Goal: Task Accomplishment & Management: Manage account settings

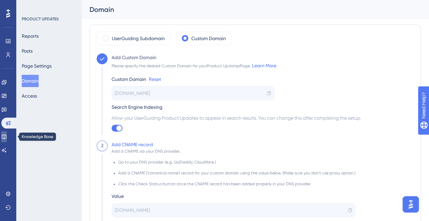
click at [7, 134] on icon at bounding box center [3, 136] width 5 height 5
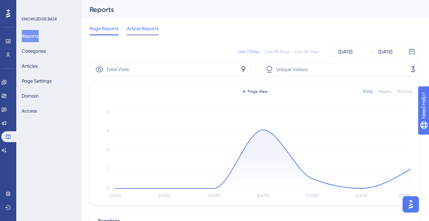
click at [137, 27] on span "Article Reports" at bounding box center [143, 28] width 32 height 8
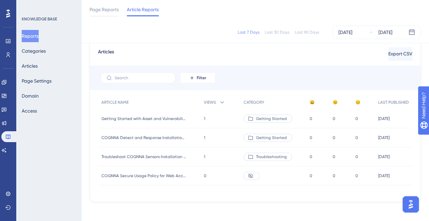
scroll to position [42, 0]
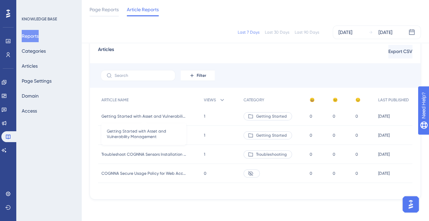
click at [125, 116] on span "Getting Started with Asset and Vulnerability Management" at bounding box center [143, 115] width 85 height 5
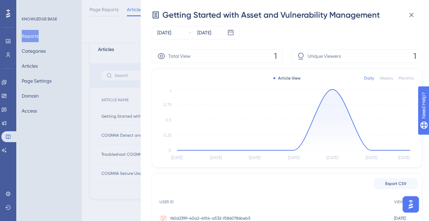
scroll to position [0, 0]
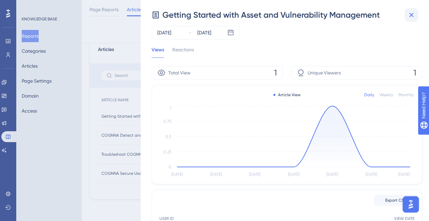
drag, startPoint x: 410, startPoint y: 6, endPoint x: 412, endPoint y: 12, distance: 5.8
click at [410, 6] on div "Getting Started with Asset and Vulnerability Management [DATE] [DATE] Views Rea…" at bounding box center [285, 110] width 288 height 221
click at [413, 13] on icon at bounding box center [412, 15] width 8 height 8
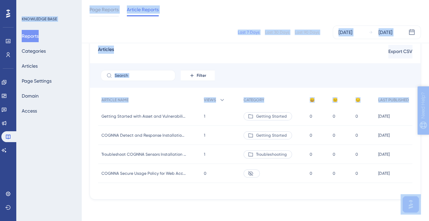
scroll to position [42, 5]
drag, startPoint x: 96, startPoint y: 118, endPoint x: 434, endPoint y: 133, distance: 338.7
click at [345, 73] on div "Filter" at bounding box center [255, 75] width 331 height 24
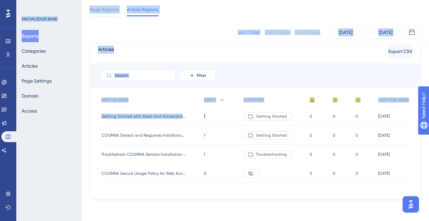
scroll to position [42, 0]
drag, startPoint x: 219, startPoint y: 115, endPoint x: 0, endPoint y: 119, distance: 219.3
click at [81, 119] on div "Performance Users Engagement Widgets Feedback Product Updates Knowledge Base AI…" at bounding box center [255, 84] width 348 height 252
click at [203, 30] on div "Last 7 Days Last 30 Days Last 90 Days [DATE] [DATE]" at bounding box center [256, 32] width 332 height 14
click at [135, 62] on div "Articles Export CSV Filter ARTICLE NAME VIEWS CATEGORY 😀 😐 😔 LAST PUBLISHED Get…" at bounding box center [256, 118] width 332 height 162
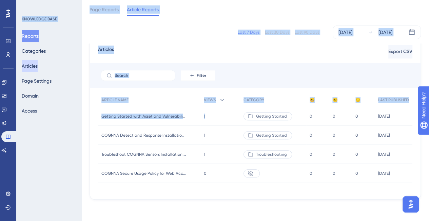
click at [29, 63] on button "Articles" at bounding box center [30, 66] width 16 height 12
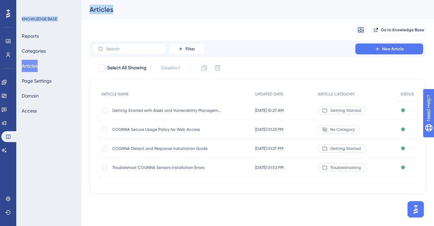
click at [264, 4] on div "Articles" at bounding box center [257, 9] width 353 height 19
click at [102, 112] on div at bounding box center [104, 110] width 7 height 7
checkbox input "true"
click at [145, 108] on span "Getting Started with Asset and Vulnerability Management" at bounding box center [166, 110] width 109 height 5
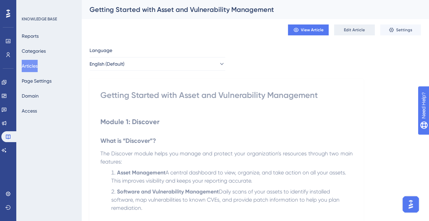
click at [353, 31] on span "Edit Article" at bounding box center [354, 29] width 21 height 5
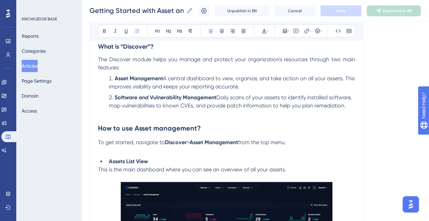
scroll to position [153, 0]
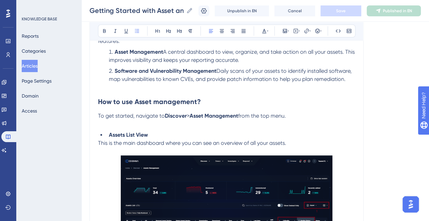
click at [131, 126] on p "To get started, navigate to Discover > Asset Management from the top menu." at bounding box center [226, 120] width 257 height 16
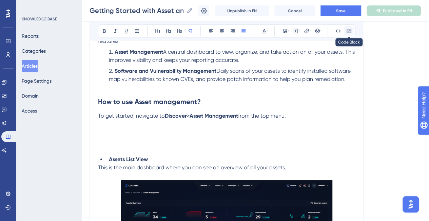
click at [350, 32] on icon at bounding box center [348, 30] width 5 height 5
click at [351, 30] on icon at bounding box center [349, 31] width 4 height 4
click at [336, 30] on icon at bounding box center [338, 30] width 5 height 3
click at [130, 135] on p "To get started, navigate to Discover > Asset Management from the top menu." at bounding box center [226, 132] width 257 height 41
click at [337, 30] on icon at bounding box center [338, 30] width 5 height 5
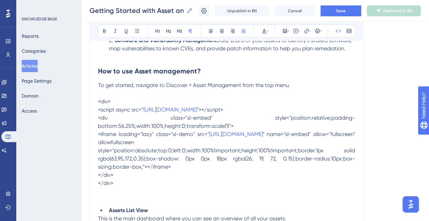
scroll to position [198, 0]
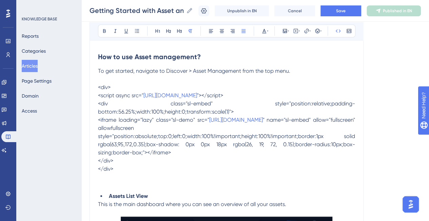
click at [102, 182] on p "To get started, navigate to Discover > Asset Management from the top menu. <div…" at bounding box center [226, 128] width 257 height 122
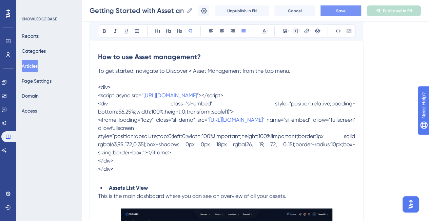
click at [344, 9] on span "Save" at bounding box center [341, 10] width 10 height 5
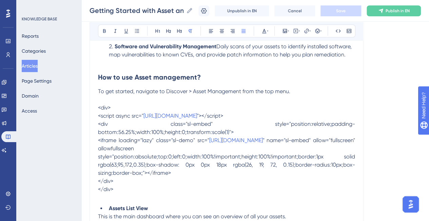
scroll to position [183, 0]
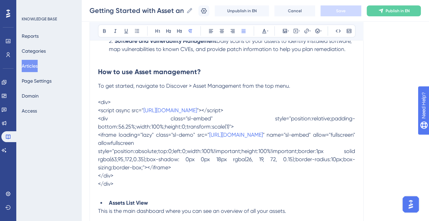
drag, startPoint x: 92, startPoint y: 98, endPoint x: 170, endPoint y: 118, distance: 80.8
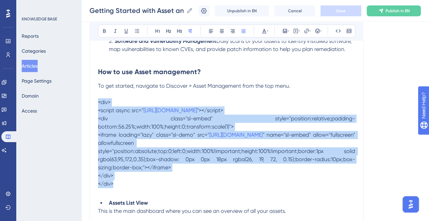
drag, startPoint x: 127, startPoint y: 186, endPoint x: 86, endPoint y: 104, distance: 92.0
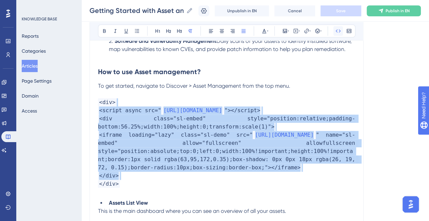
click at [338, 31] on icon at bounding box center [338, 30] width 5 height 5
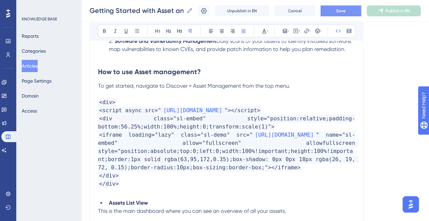
click at [343, 12] on span "Save" at bounding box center [341, 10] width 10 height 5
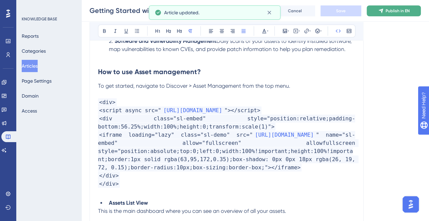
click at [395, 12] on span "Publish in EN" at bounding box center [398, 10] width 24 height 5
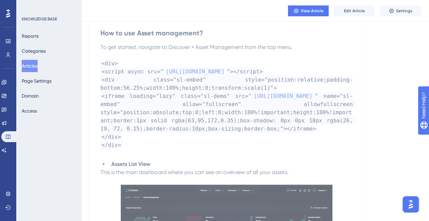
scroll to position [189, 0]
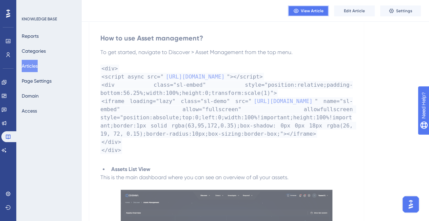
click at [300, 11] on button "View Article" at bounding box center [308, 10] width 41 height 11
click at [358, 8] on span "Edit Article" at bounding box center [354, 10] width 21 height 5
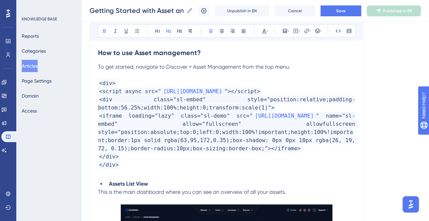
scroll to position [225, 0]
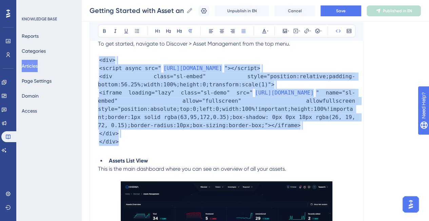
drag, startPoint x: 128, startPoint y: 150, endPoint x: 89, endPoint y: 58, distance: 100.1
click at [341, 27] on button at bounding box center [339, 31] width 10 height 10
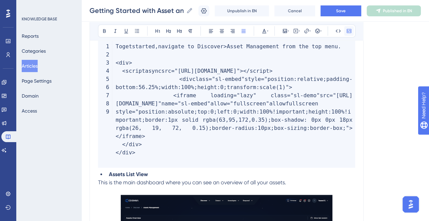
click at [351, 32] on icon at bounding box center [348, 30] width 5 height 5
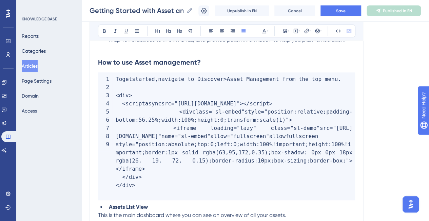
scroll to position [182, 0]
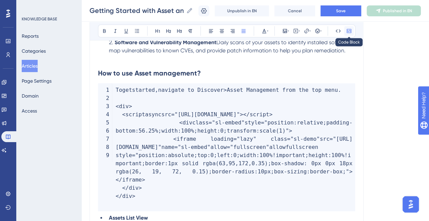
click at [349, 31] on icon at bounding box center [348, 30] width 5 height 5
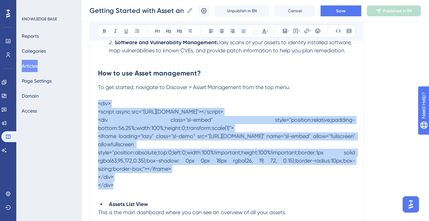
drag, startPoint x: 98, startPoint y: 101, endPoint x: 157, endPoint y: 182, distance: 100.1
click at [157, 182] on p "To get started, navigate to Discover > Asset Management from the top menu. <div…" at bounding box center [226, 140] width 257 height 114
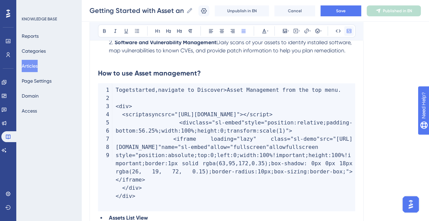
click at [347, 32] on icon at bounding box center [349, 31] width 4 height 4
click at [345, 9] on span "Save" at bounding box center [341, 10] width 10 height 5
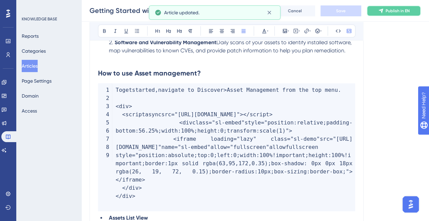
click at [402, 13] on span "Publish in EN" at bounding box center [398, 10] width 24 height 5
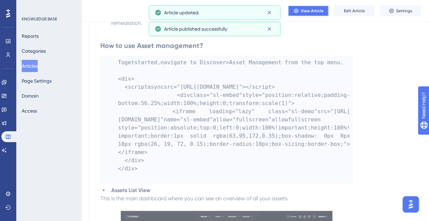
click at [313, 11] on span "View Article" at bounding box center [312, 10] width 23 height 5
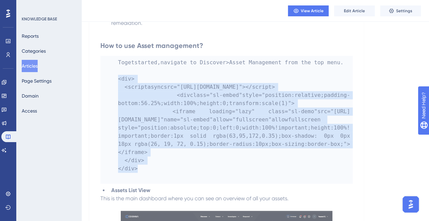
drag, startPoint x: 139, startPoint y: 168, endPoint x: 111, endPoint y: 74, distance: 97.6
click at [111, 74] on code "To get started , navigate to Discover > Asset Management from the top menu . < …" at bounding box center [226, 120] width 252 height 128
click at [355, 8] on span "Edit Article" at bounding box center [354, 10] width 21 height 5
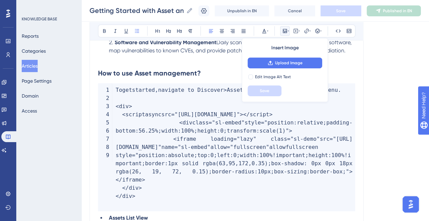
scroll to position [1187, 0]
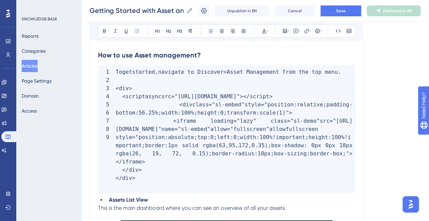
scroll to position [202, 0]
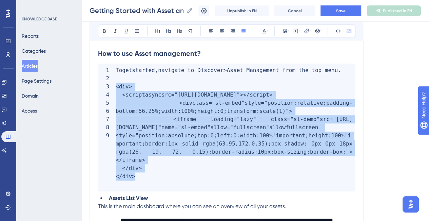
drag, startPoint x: 140, startPoint y: 174, endPoint x: 115, endPoint y: 89, distance: 89.2
click at [115, 89] on code "To get started , navigate to Discover > Asset Management from the top menu . < …" at bounding box center [226, 127] width 257 height 128
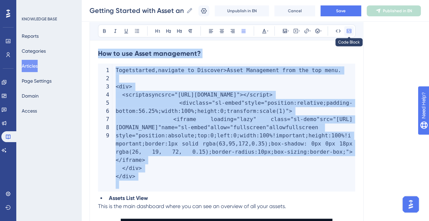
click at [350, 31] on icon at bounding box center [349, 31] width 4 height 4
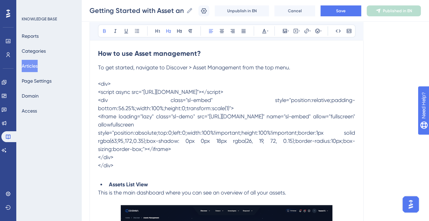
click at [328, 60] on h2 "How to use Asset management?" at bounding box center [226, 53] width 257 height 20
click at [307, 72] on p "To get started, navigate to Discover > Asset Management from the top menu. <div…" at bounding box center [226, 120] width 257 height 114
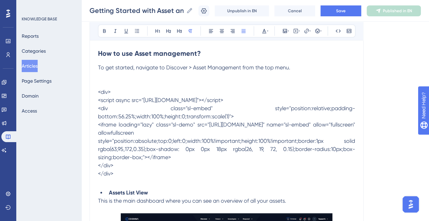
click at [123, 129] on span "<iframe loading="lazy" class="sl-demo" src="[URL][DOMAIN_NAME]" name="sl-embed"…" at bounding box center [227, 140] width 259 height 39
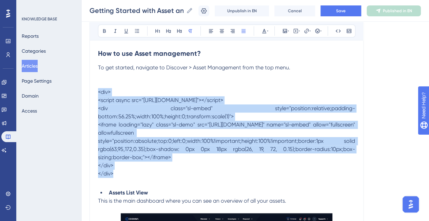
drag, startPoint x: 113, startPoint y: 171, endPoint x: 98, endPoint y: 92, distance: 80.5
click at [98, 92] on p "To get started, navigate to Discover > Asset Management from the top menu. <div…" at bounding box center [226, 124] width 257 height 122
click at [345, 32] on button at bounding box center [349, 31] width 10 height 10
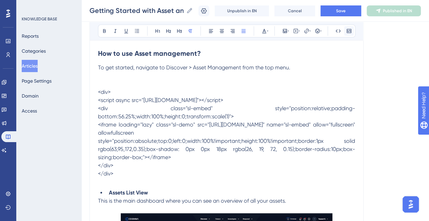
click at [345, 32] on button at bounding box center [349, 31] width 10 height 10
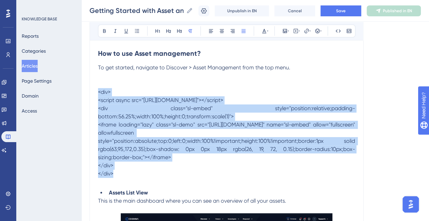
drag, startPoint x: 127, startPoint y: 173, endPoint x: 92, endPoint y: 92, distance: 88.5
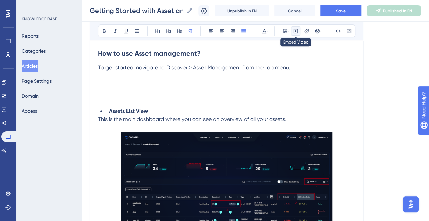
click at [298, 31] on icon at bounding box center [295, 30] width 5 height 5
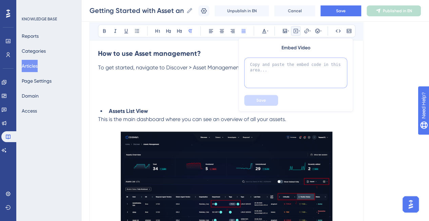
click at [280, 72] on textarea at bounding box center [295, 72] width 103 height 31
paste textarea "<div> <script async src="[URL][DOMAIN_NAME]"></script> <div class="sl-embed" st…"
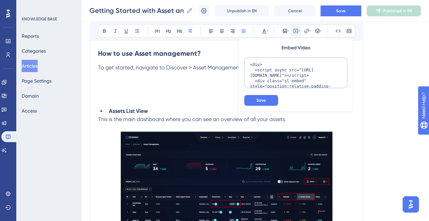
scroll to position [99, 0]
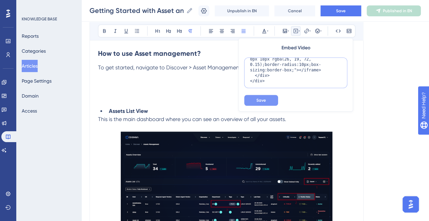
type textarea "<div> <script async src="[URL][DOMAIN_NAME]"></script> <div class="sl-embed" st…"
click at [263, 99] on span "Save" at bounding box center [262, 99] width 10 height 5
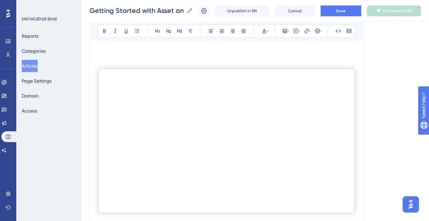
click at [346, 10] on span "Save" at bounding box center [341, 10] width 10 height 5
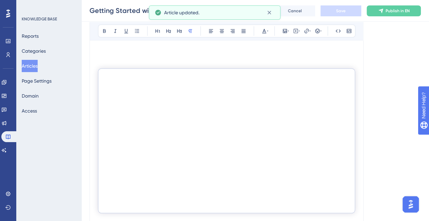
click at [267, 61] on div at bounding box center [226, 134] width 257 height 170
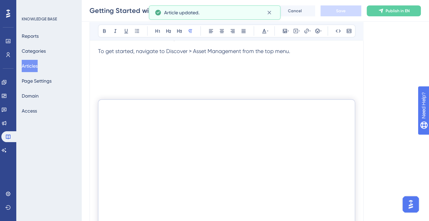
scroll to position [216, 0]
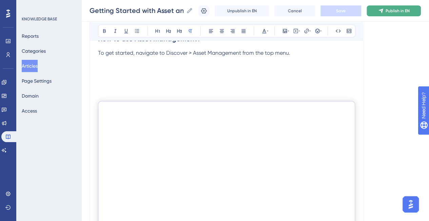
click at [402, 12] on span "Publish in EN" at bounding box center [398, 10] width 24 height 5
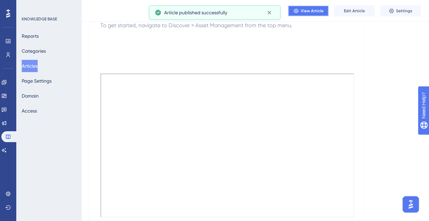
click at [303, 10] on span "View Article" at bounding box center [312, 10] width 23 height 5
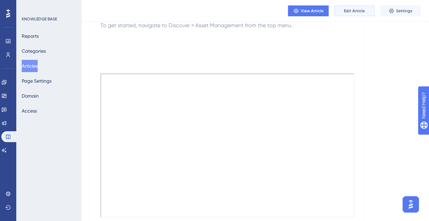
click at [349, 12] on span "Edit Article" at bounding box center [354, 10] width 21 height 5
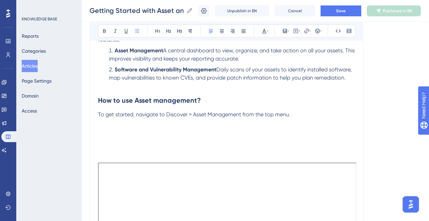
scroll to position [168, 0]
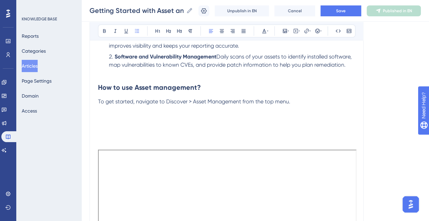
click at [151, 126] on p "To get started, navigate to Discover > Asset Management from the top menu." at bounding box center [226, 113] width 257 height 33
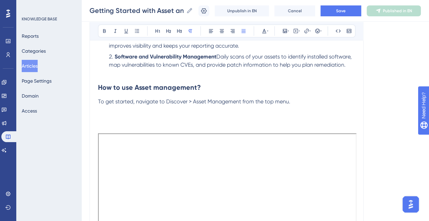
click at [121, 117] on div at bounding box center [226, 199] width 257 height 170
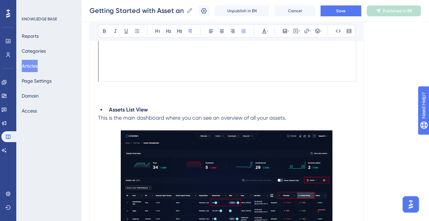
scroll to position [355, 0]
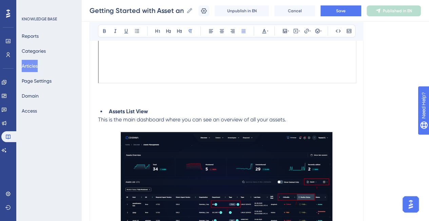
click at [114, 96] on p at bounding box center [226, 96] width 257 height 16
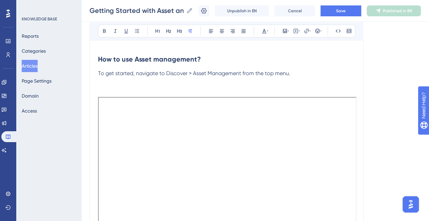
scroll to position [192, 0]
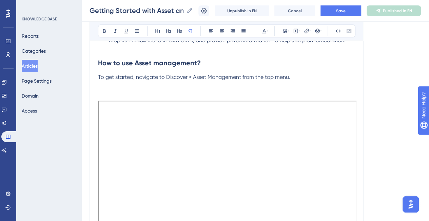
click at [126, 83] on div at bounding box center [226, 166] width 257 height 170
click at [115, 90] on div at bounding box center [226, 166] width 257 height 170
click at [123, 87] on div at bounding box center [226, 166] width 257 height 170
click at [307, 75] on p "To get started, navigate to Discover > Asset Management from the top menu." at bounding box center [226, 77] width 257 height 8
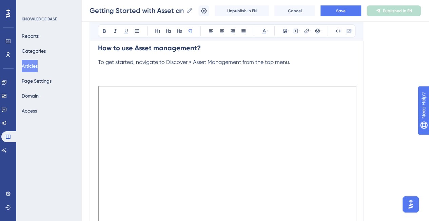
scroll to position [202, 0]
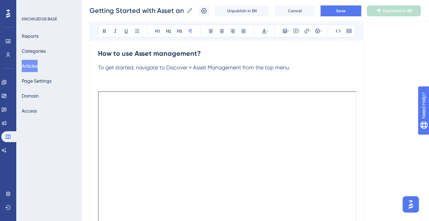
click at [114, 79] on div at bounding box center [226, 157] width 257 height 170
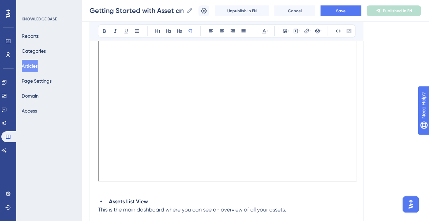
scroll to position [238, 0]
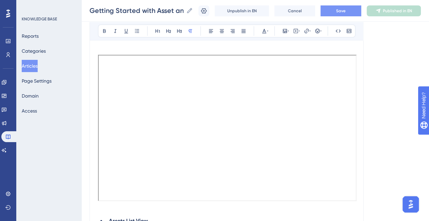
click at [345, 11] on span "Save" at bounding box center [341, 10] width 10 height 5
click at [403, 10] on span "Publish in EN" at bounding box center [398, 10] width 24 height 5
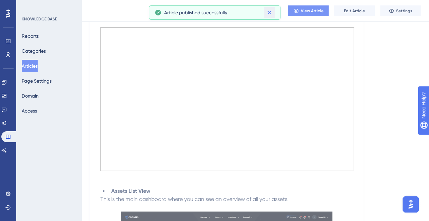
drag, startPoint x: 269, startPoint y: 13, endPoint x: 301, endPoint y: 12, distance: 32.2
click at [269, 13] on icon at bounding box center [269, 12] width 7 height 7
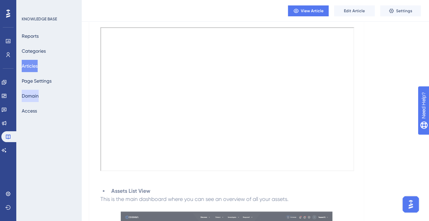
click at [39, 99] on button "Domain" at bounding box center [30, 96] width 17 height 12
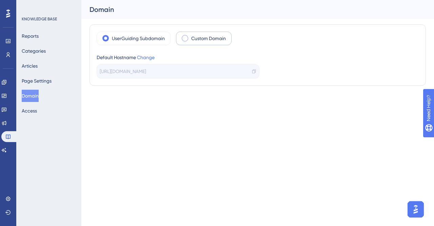
click at [201, 39] on label "Custom Domain" at bounding box center [208, 38] width 35 height 8
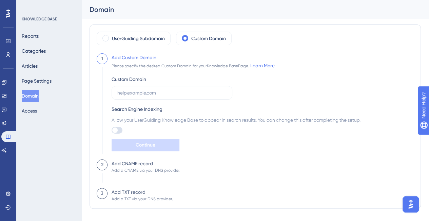
scroll to position [10, 0]
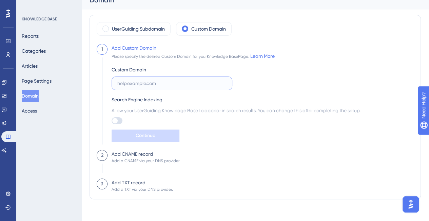
click at [146, 81] on input "text" at bounding box center [171, 82] width 109 height 7
click at [6, 123] on icon at bounding box center [4, 123] width 4 height 4
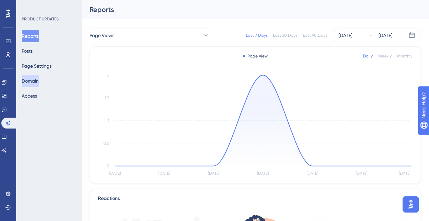
click at [39, 79] on button "Domain" at bounding box center [30, 81] width 17 height 12
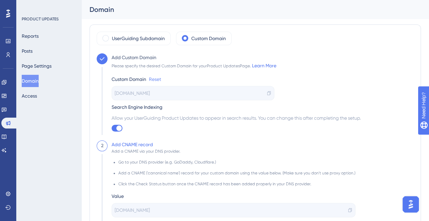
click at [154, 77] on link "Reset" at bounding box center [155, 79] width 12 height 8
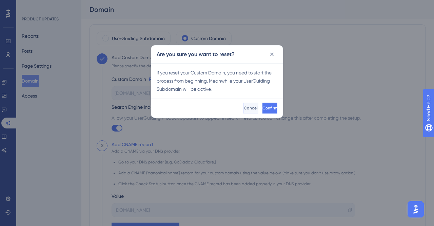
click at [243, 107] on button "Cancel" at bounding box center [250, 107] width 15 height 11
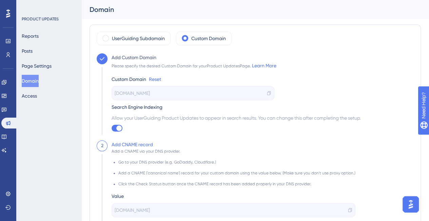
click at [138, 91] on span "[DOMAIN_NAME]" at bounding box center [132, 93] width 35 height 8
copy div "[DOMAIN_NAME]"
click at [153, 79] on link "Reset" at bounding box center [155, 79] width 12 height 8
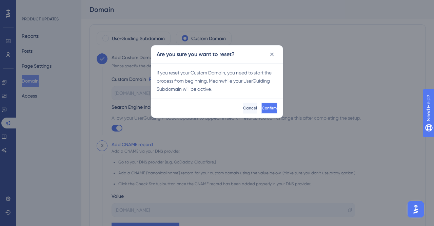
click at [261, 111] on button "Confirm" at bounding box center [269, 107] width 16 height 11
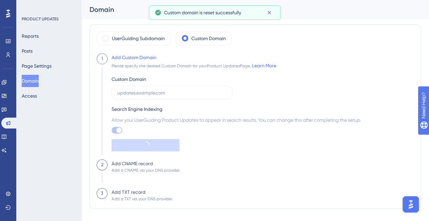
checkbox input "false"
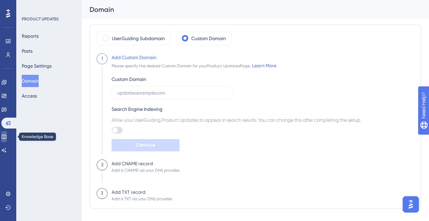
click at [7, 134] on icon at bounding box center [3, 136] width 5 height 5
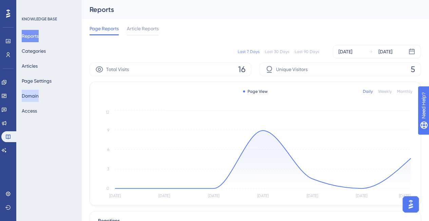
click at [38, 95] on button "Domain" at bounding box center [30, 96] width 17 height 12
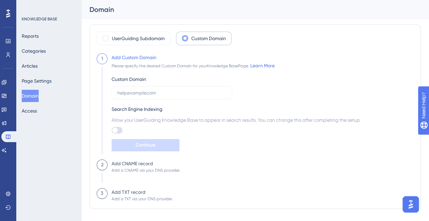
click at [209, 38] on label "Custom Domain" at bounding box center [208, 38] width 35 height 8
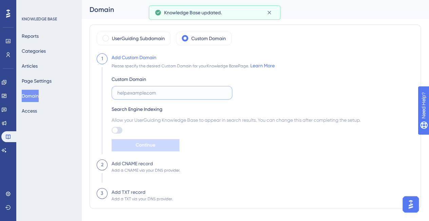
click at [156, 93] on input "text" at bounding box center [171, 92] width 109 height 7
paste input "[DOMAIN_NAME]"
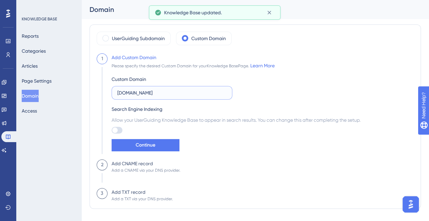
type input "[DOMAIN_NAME]"
click at [121, 131] on div at bounding box center [117, 130] width 11 height 7
click at [112, 130] on input "checkbox" at bounding box center [111, 130] width 0 height 0
checkbox input "true"
click at [142, 143] on span "Continue" at bounding box center [146, 145] width 20 height 8
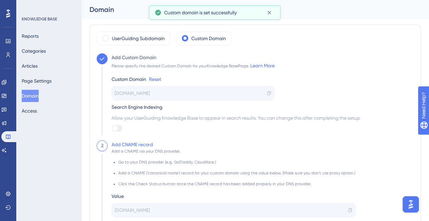
checkbox input "true"
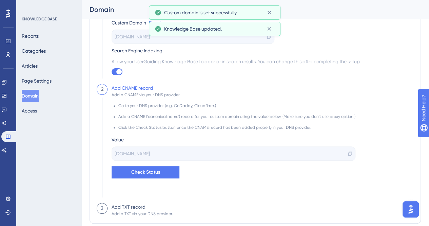
scroll to position [80, 0]
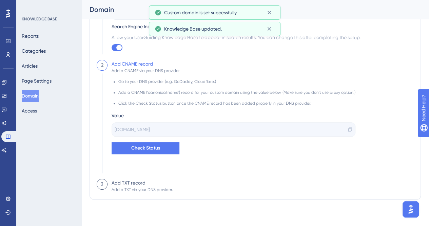
drag, startPoint x: 430, startPoint y: 74, endPoint x: 5, endPoint y: 1, distance: 431.0
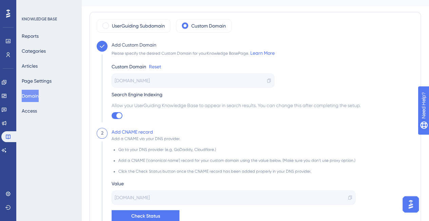
scroll to position [16, 0]
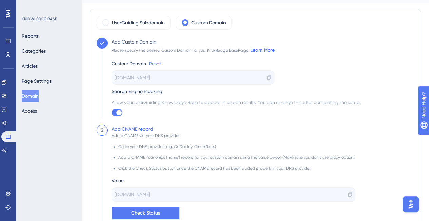
drag, startPoint x: 70, startPoint y: 200, endPoint x: 118, endPoint y: 223, distance: 53.7
click at [70, 200] on div "KNOWLEDGE BASE Reports Categories Articles Page Settings Domain Access" at bounding box center [48, 110] width 65 height 221
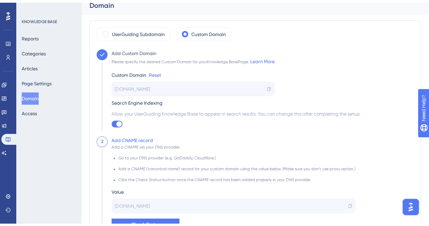
scroll to position [49, 0]
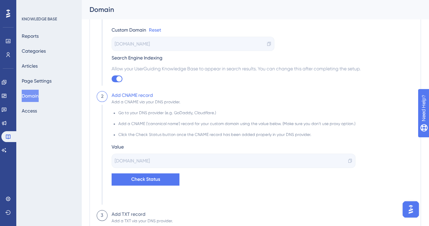
click at [269, 44] on icon at bounding box center [269, 43] width 5 height 5
click at [348, 160] on icon at bounding box center [350, 160] width 5 height 5
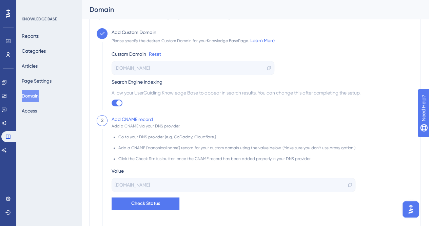
scroll to position [24, 0]
click at [150, 185] on span "[DOMAIN_NAME]" at bounding box center [132, 186] width 35 height 8
